Goal: Obtain resource: Obtain resource

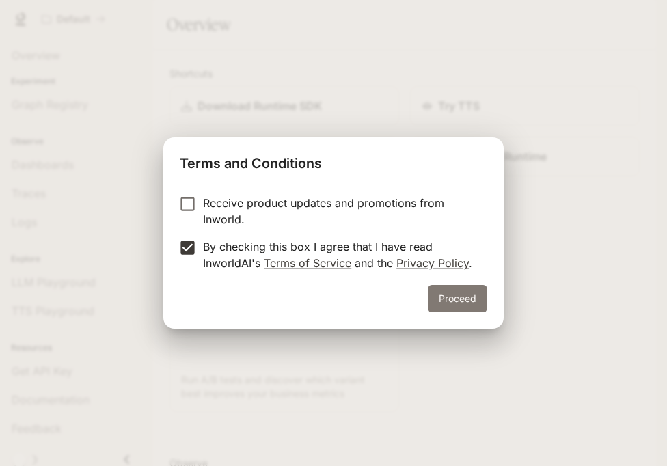
click at [437, 301] on button "Proceed" at bounding box center [457, 298] width 59 height 27
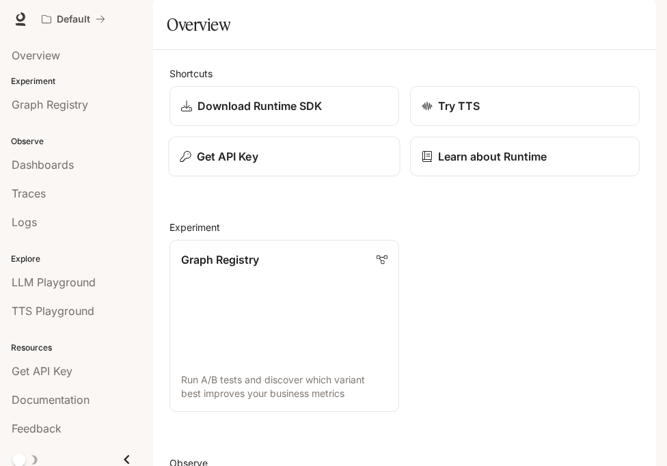
click at [329, 165] on div "Get API Key" at bounding box center [284, 156] width 208 height 16
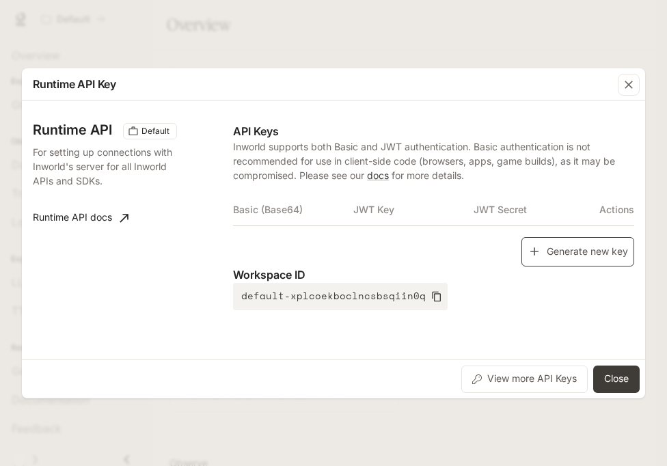
click at [535, 246] on icon "button" at bounding box center [534, 252] width 14 height 14
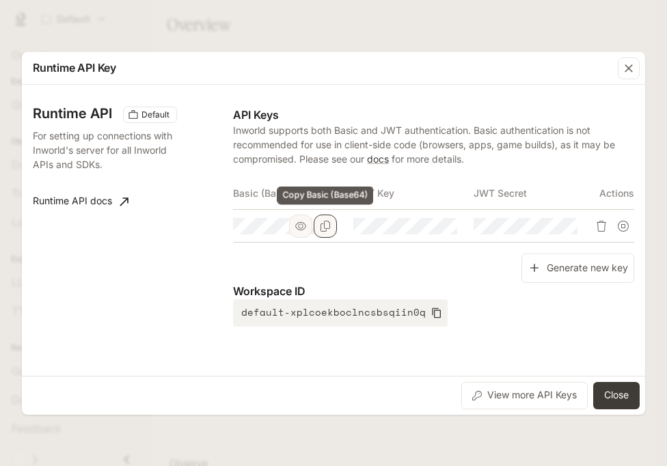
click at [320, 228] on icon "Copy Basic (Base64)" at bounding box center [325, 226] width 10 height 11
click at [605, 391] on button "Close" at bounding box center [616, 395] width 46 height 27
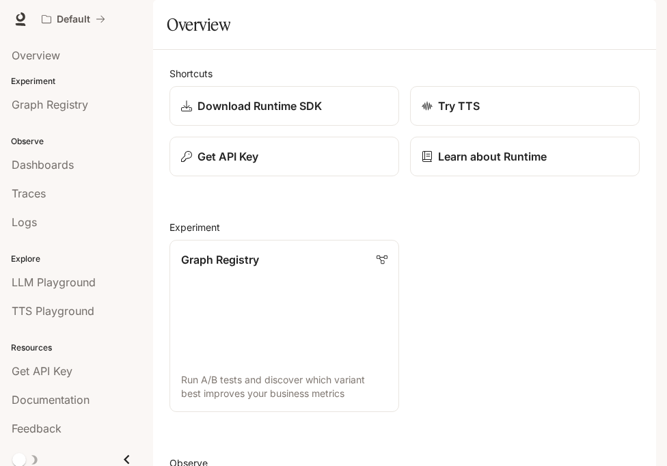
click at [638, 23] on icon "button" at bounding box center [636, 19] width 11 height 11
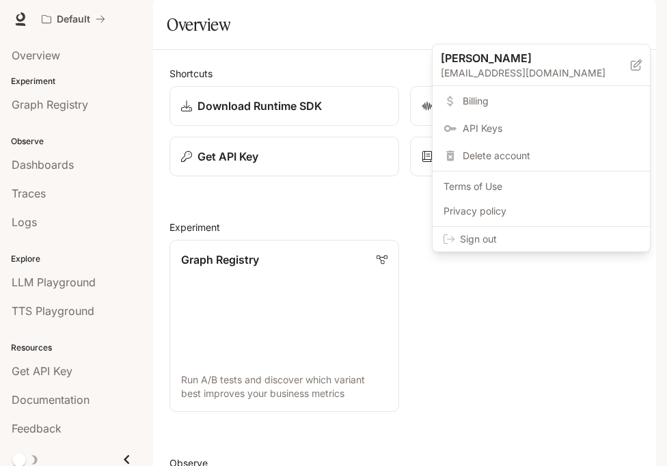
click at [551, 246] on div "Sign out" at bounding box center [540, 239] width 217 height 25
